Goal: Task Accomplishment & Management: Manage account settings

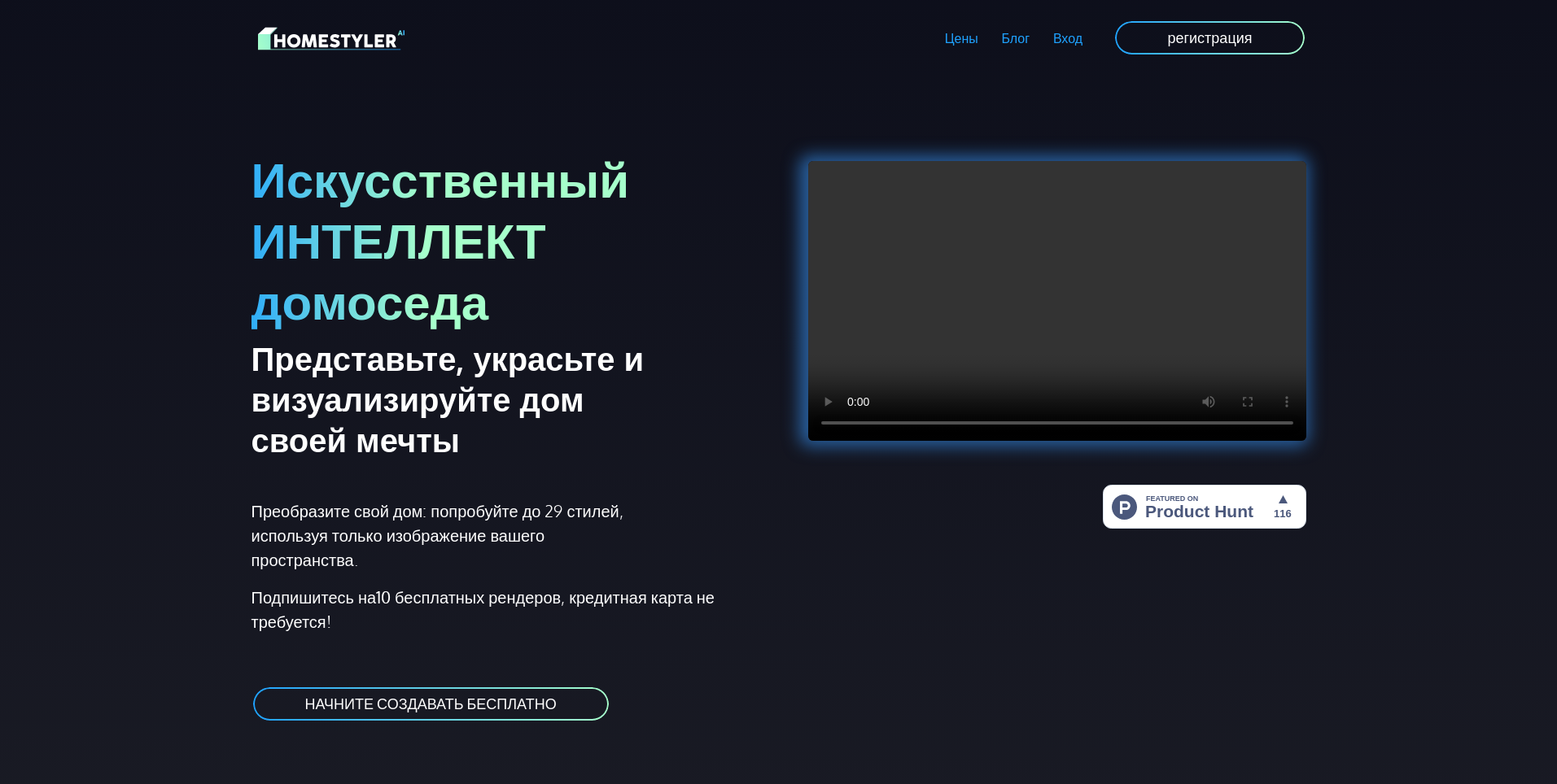
click at [1065, 35] on ya-tr-span "Вход" at bounding box center [1068, 38] width 29 height 16
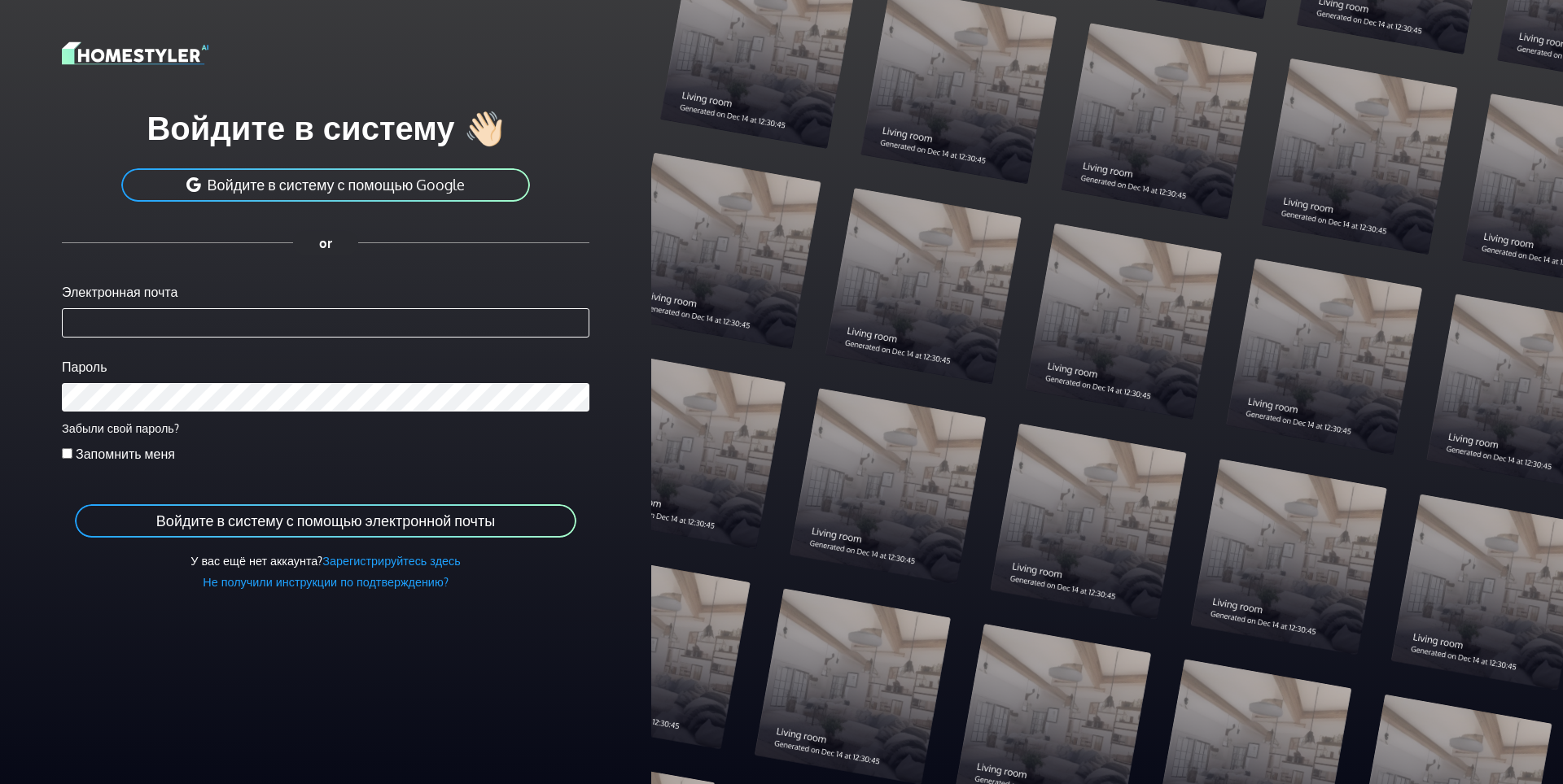
click at [232, 327] on input "Электронная почта" at bounding box center [326, 323] width 527 height 29
type input "*"
type input "**********"
drag, startPoint x: 200, startPoint y: 323, endPoint x: 206, endPoint y: 335, distance: 13.4
click at [200, 323] on input "**********" at bounding box center [326, 323] width 527 height 29
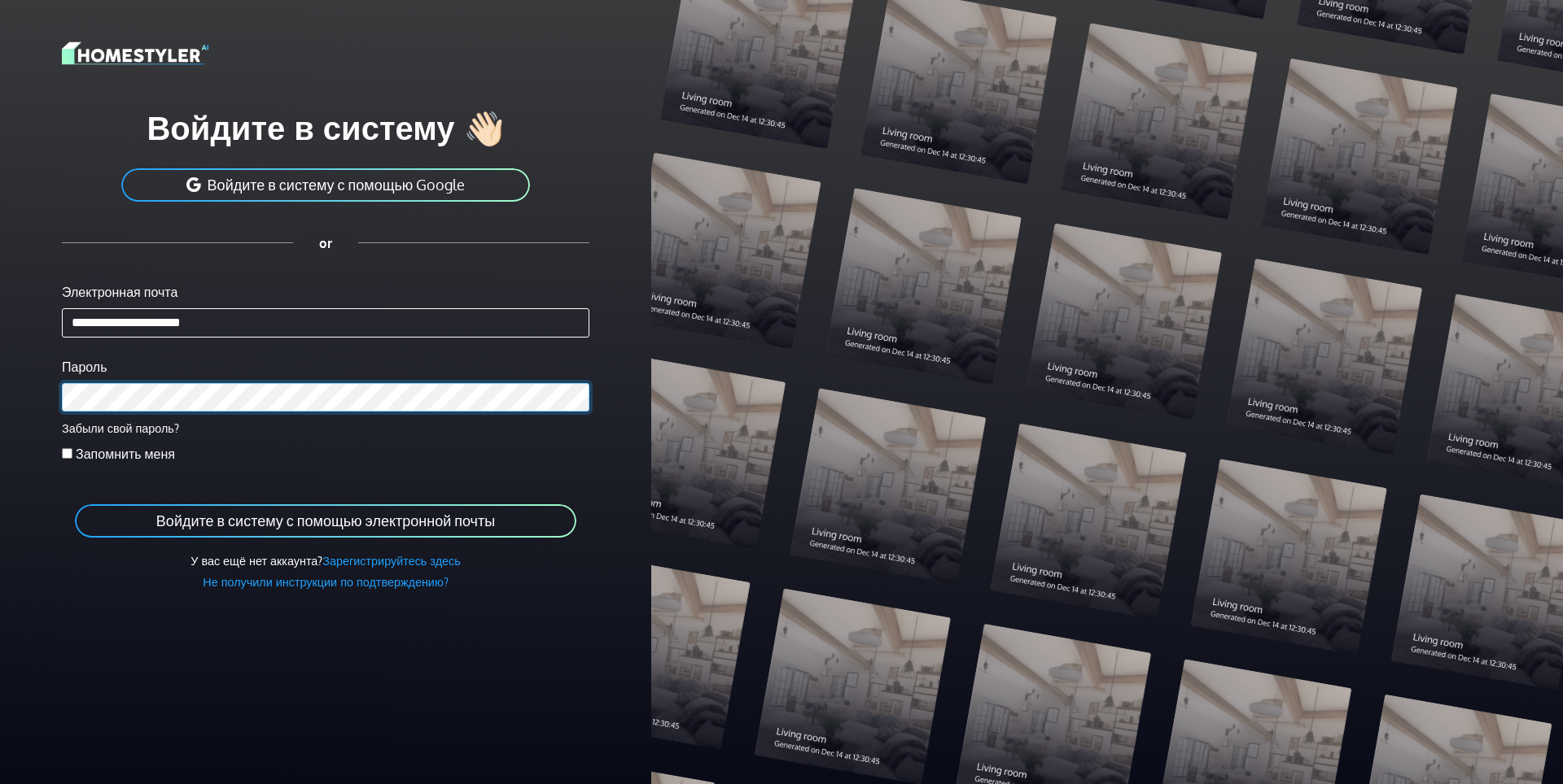
click at [73, 503] on button "Войдите в систему с помощью электронной почты" at bounding box center [325, 521] width 504 height 37
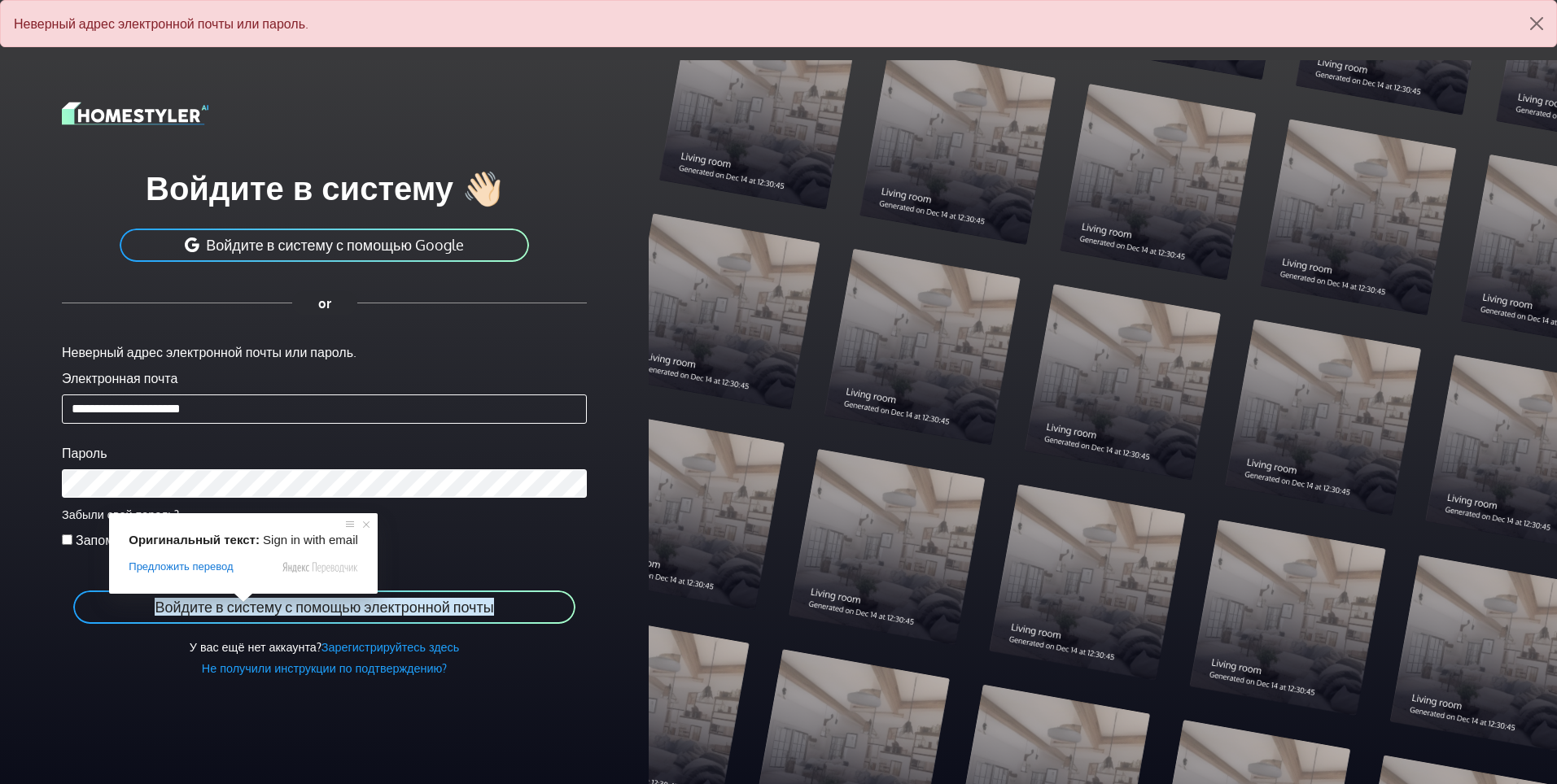
click at [237, 607] on ya-tr-span "Войдите в систему с помощью электронной почты" at bounding box center [324, 607] width 339 height 18
click at [309, 609] on ya-tr-span "Войдите в систему с помощью электронной почты" at bounding box center [324, 607] width 339 height 18
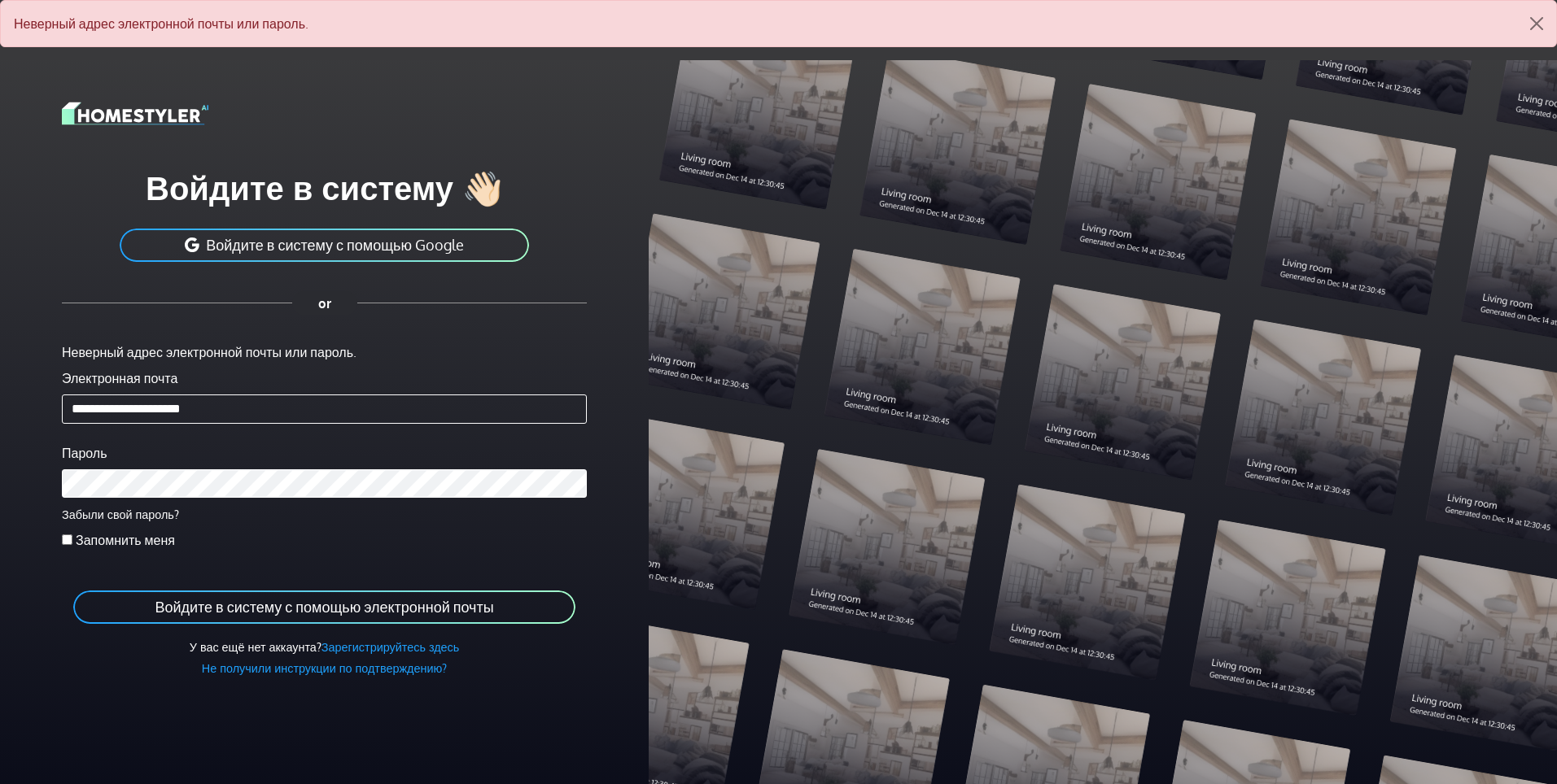
click at [255, 399] on input "**********" at bounding box center [325, 409] width 525 height 29
click at [71, 589] on button "Войдите в систему с помощью электронной почты" at bounding box center [323, 607] width 504 height 37
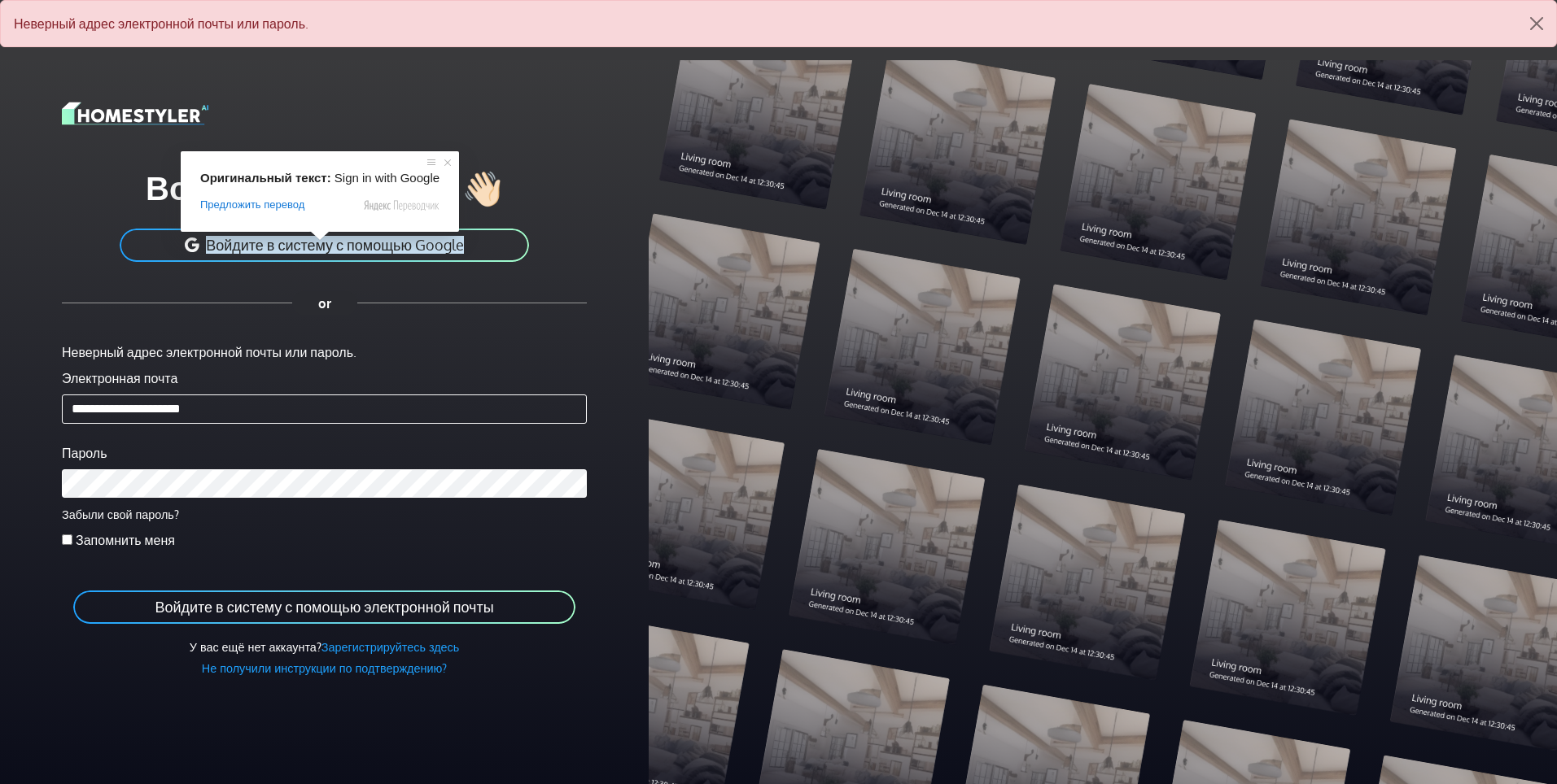
click at [323, 245] on ya-tr-span "Войдите в систему с помощью Google" at bounding box center [335, 245] width 258 height 18
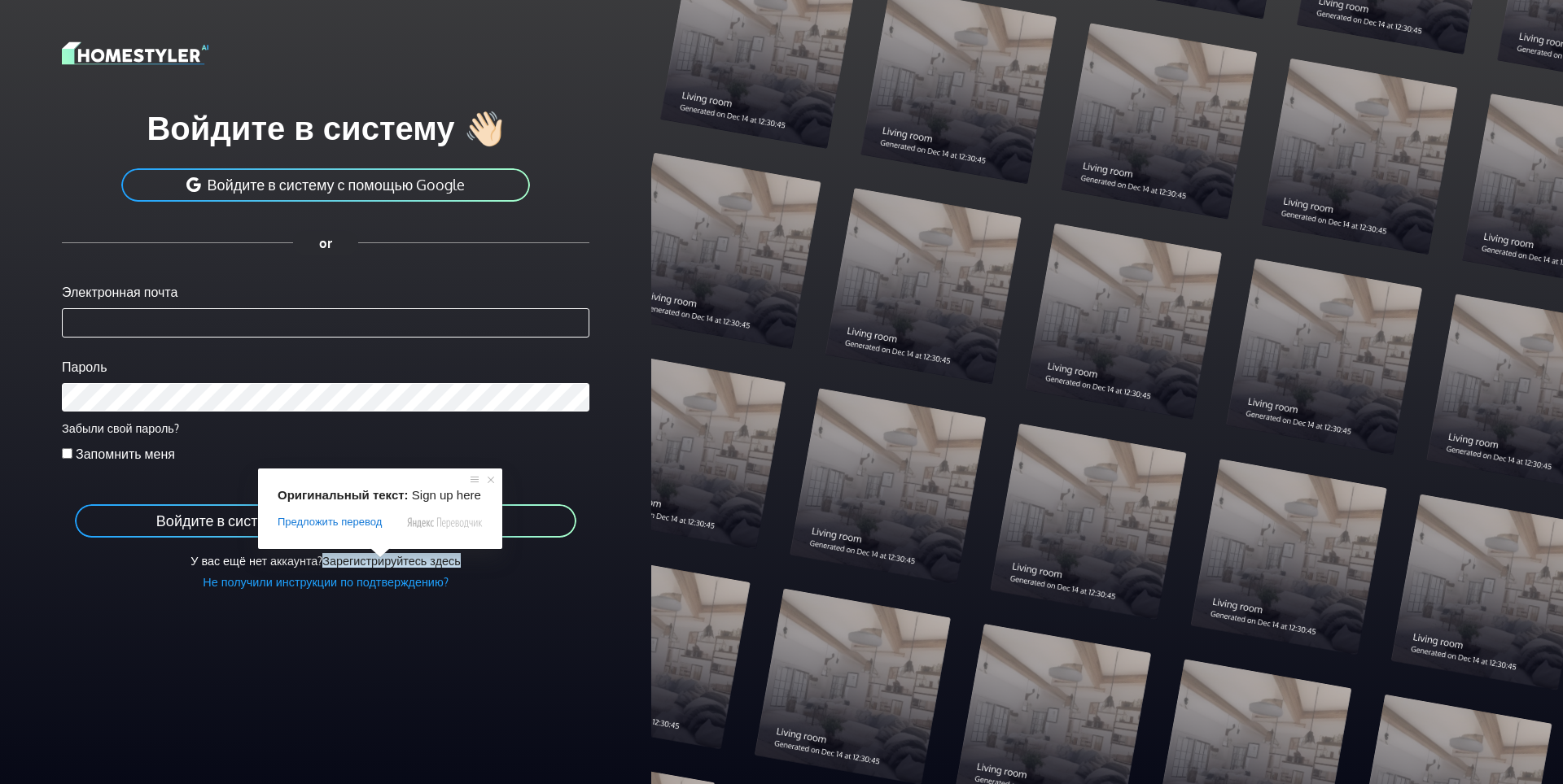
click at [383, 558] on span at bounding box center [380, 553] width 21 height 10
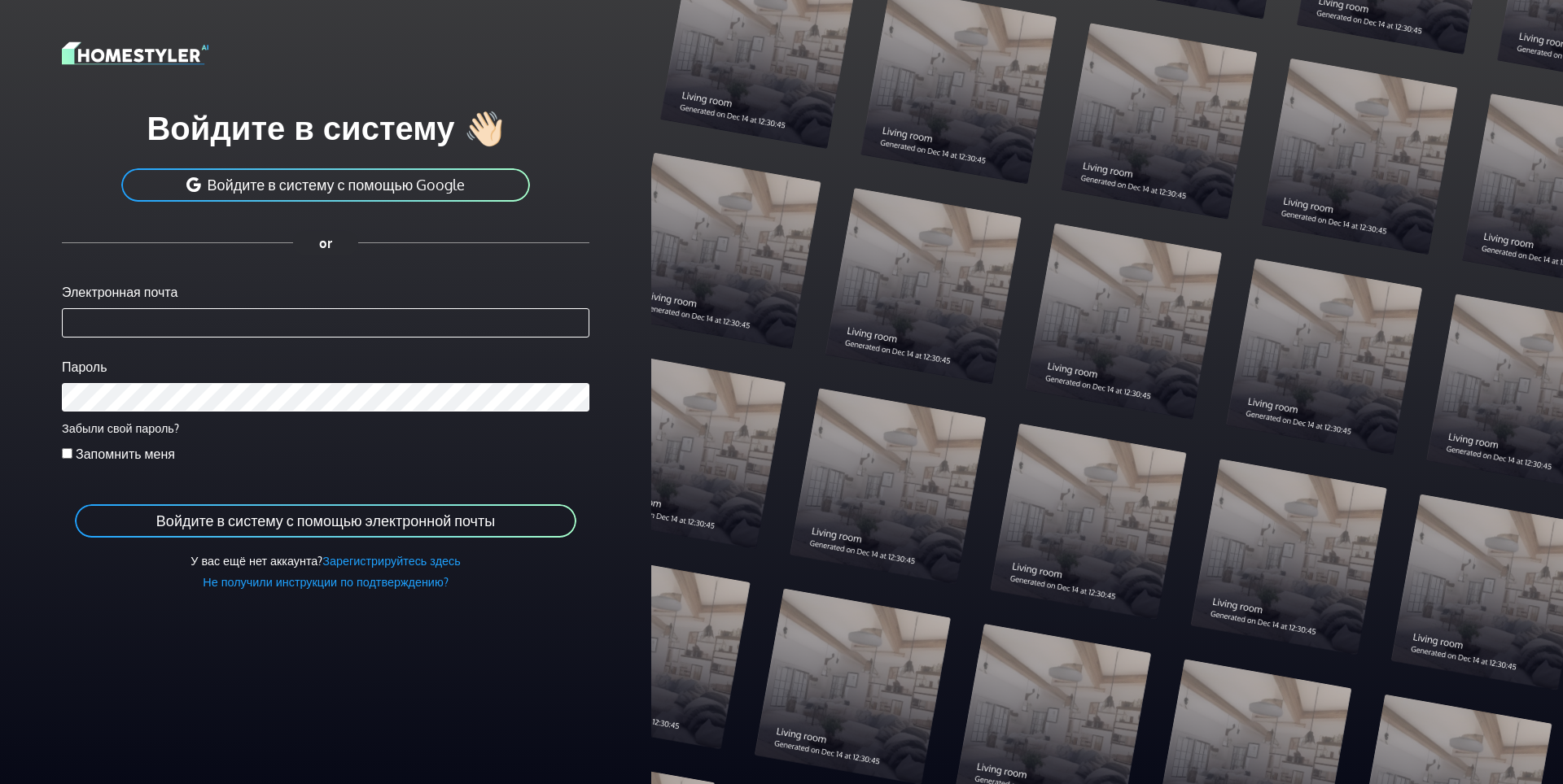
click at [306, 527] on ya-tr-span "Войдите в систему с помощью электронной почты" at bounding box center [326, 521] width 339 height 18
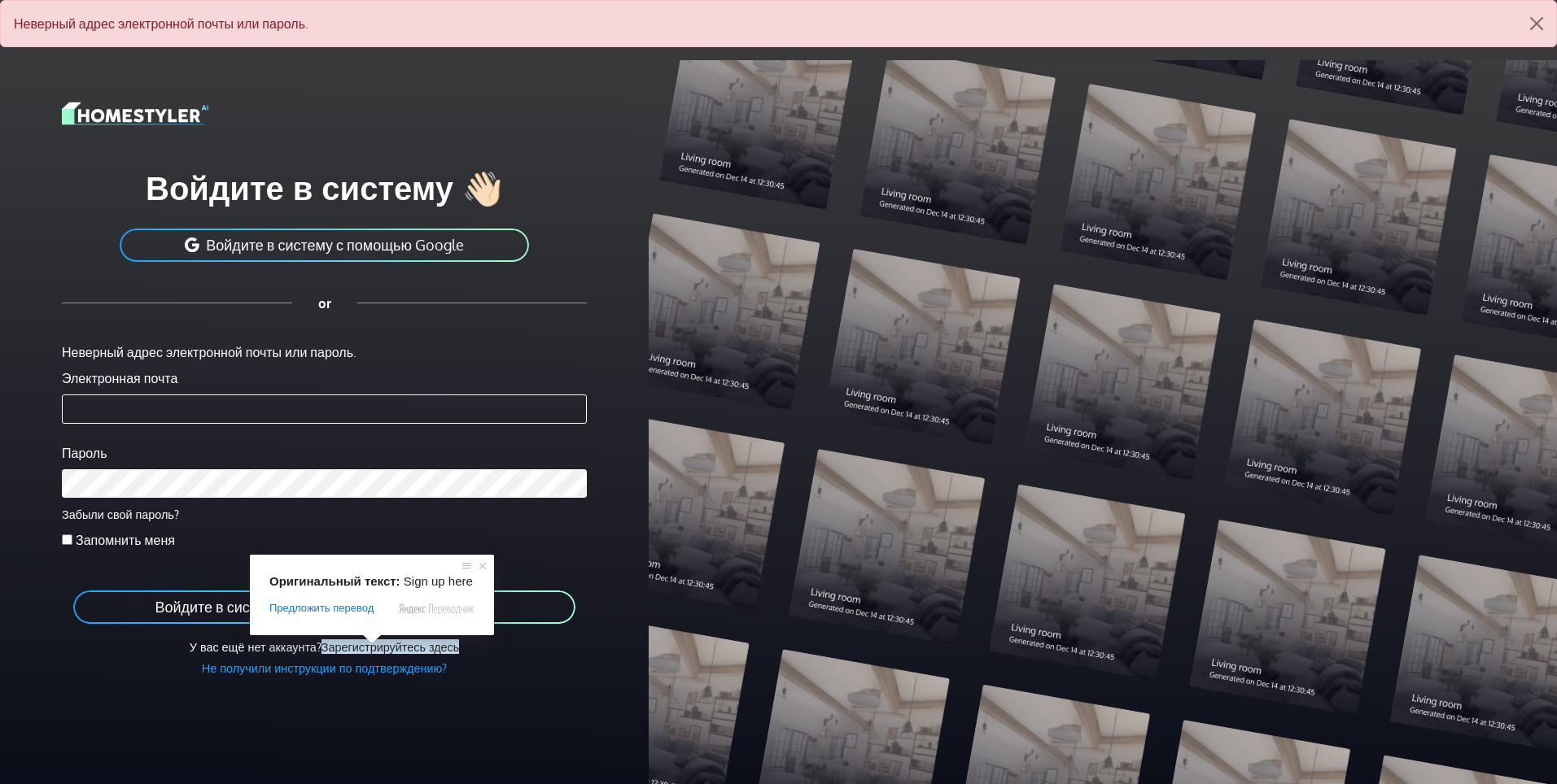
click at [381, 651] on ya-tr-span "Зарегистрируйтесь здесь" at bounding box center [390, 647] width 137 height 15
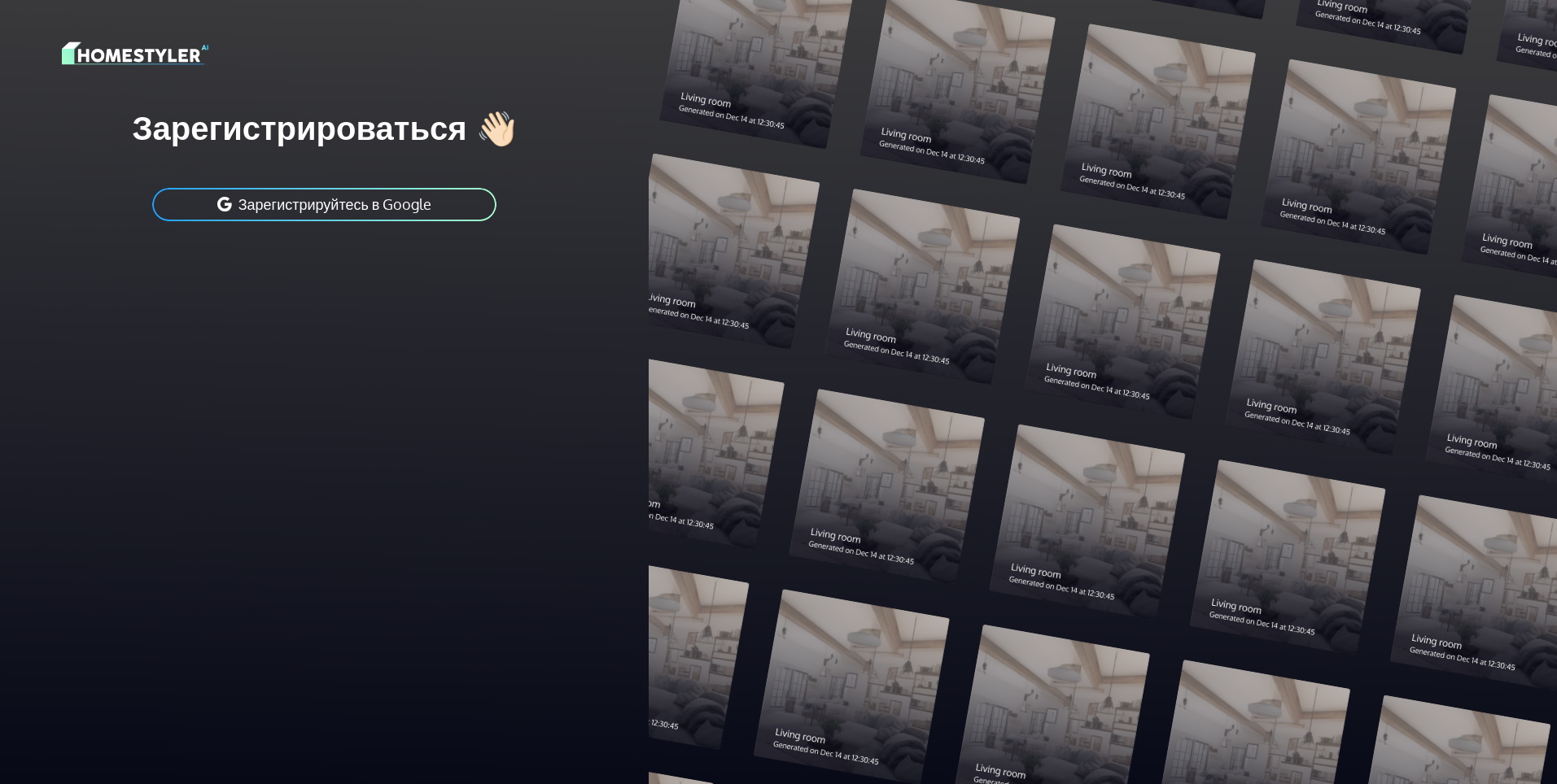
click at [314, 207] on ya-tr-span "Зарегистрируйтесь в Google" at bounding box center [336, 204] width 194 height 18
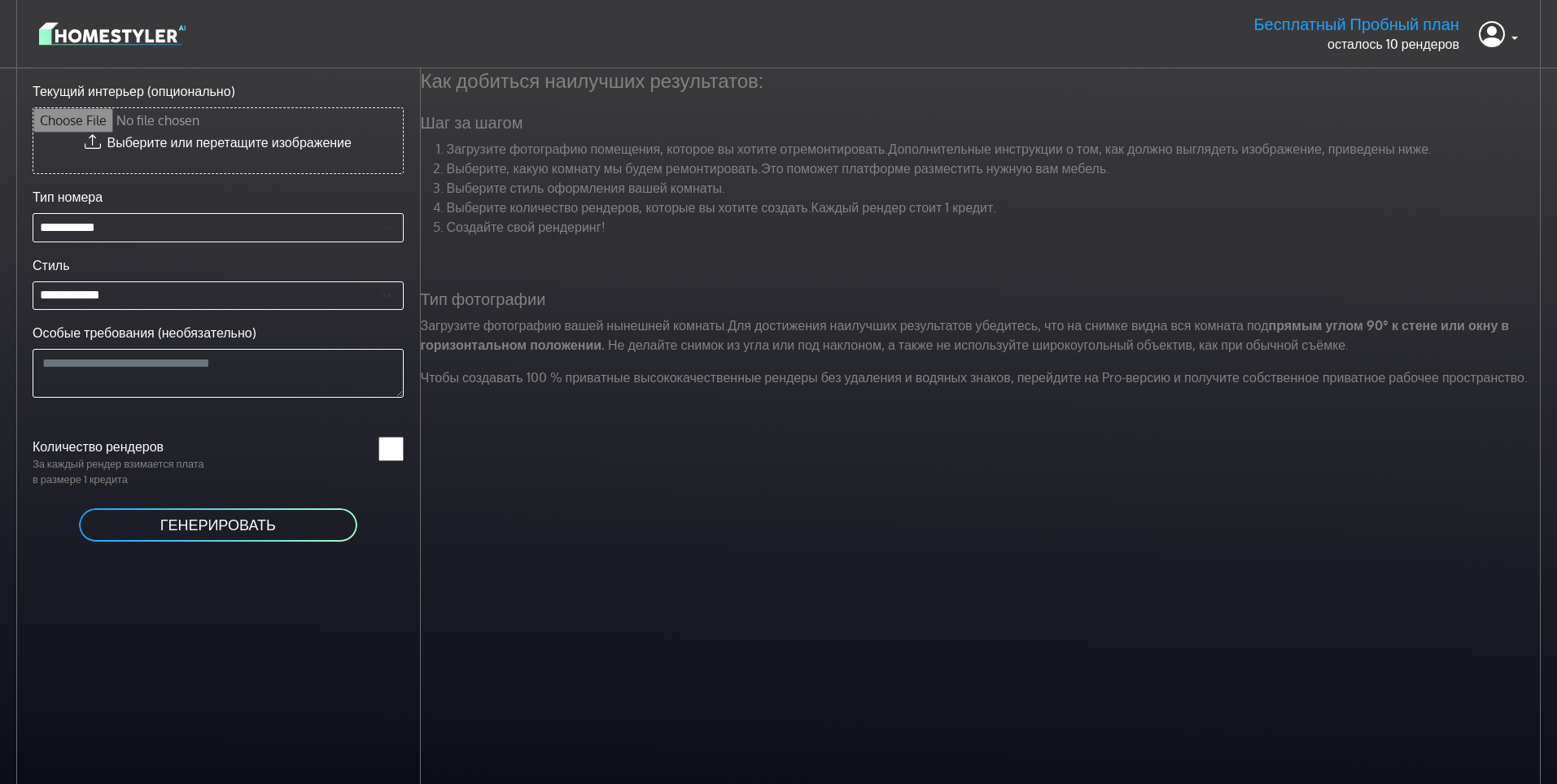
click at [87, 38] on img at bounding box center [113, 33] width 146 height 28
click at [1512, 42] on link at bounding box center [1498, 34] width 39 height 39
click at [1460, 70] on link "Профиль" at bounding box center [1453, 75] width 129 height 26
